Goal: Information Seeking & Learning: Learn about a topic

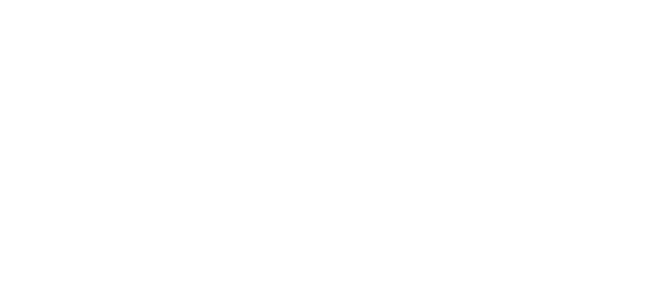
scroll to position [1747, 0]
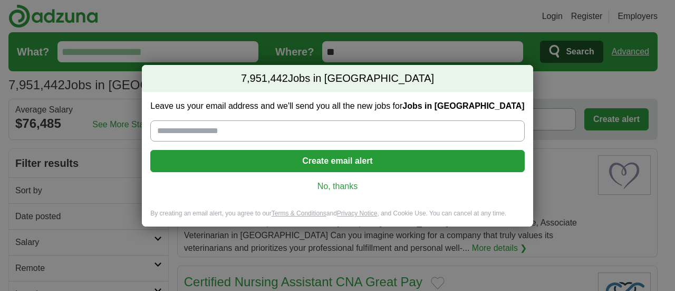
click at [331, 189] on link "No, thanks" at bounding box center [337, 186] width 357 height 12
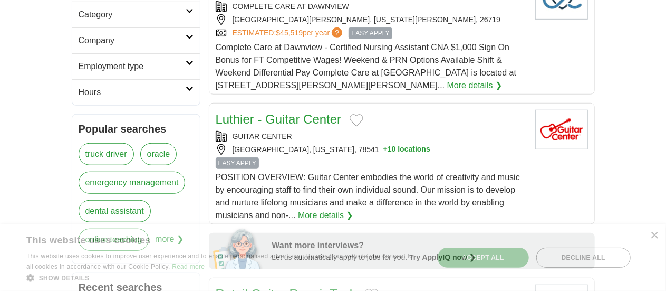
scroll to position [357, 0]
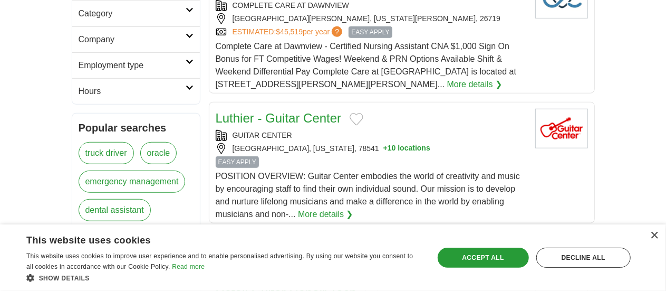
click at [140, 142] on link "oracle" at bounding box center [158, 153] width 37 height 22
